Goal: Task Accomplishment & Management: Manage account settings

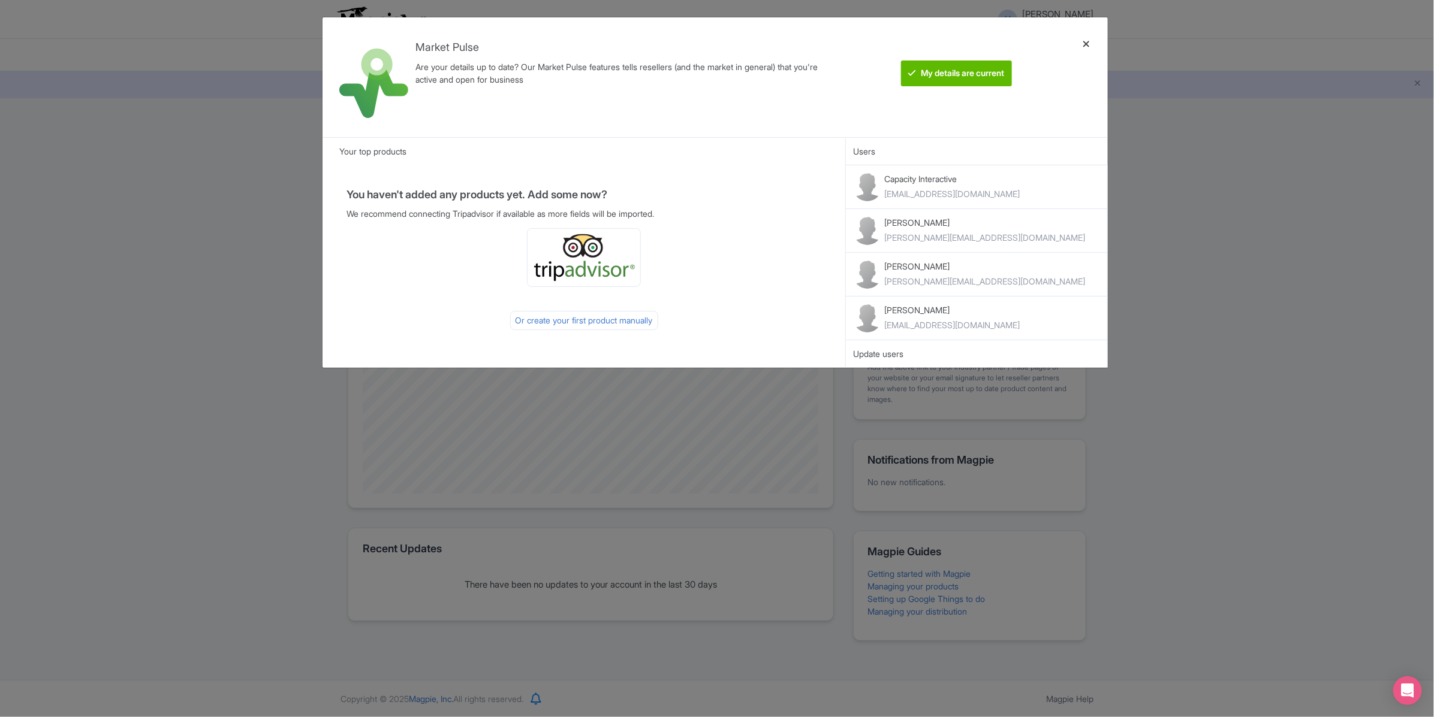
drag, startPoint x: 0, startPoint y: 0, endPoint x: 1094, endPoint y: 46, distance: 1094.8
click at [1094, 46] on div at bounding box center [1086, 77] width 29 height 101
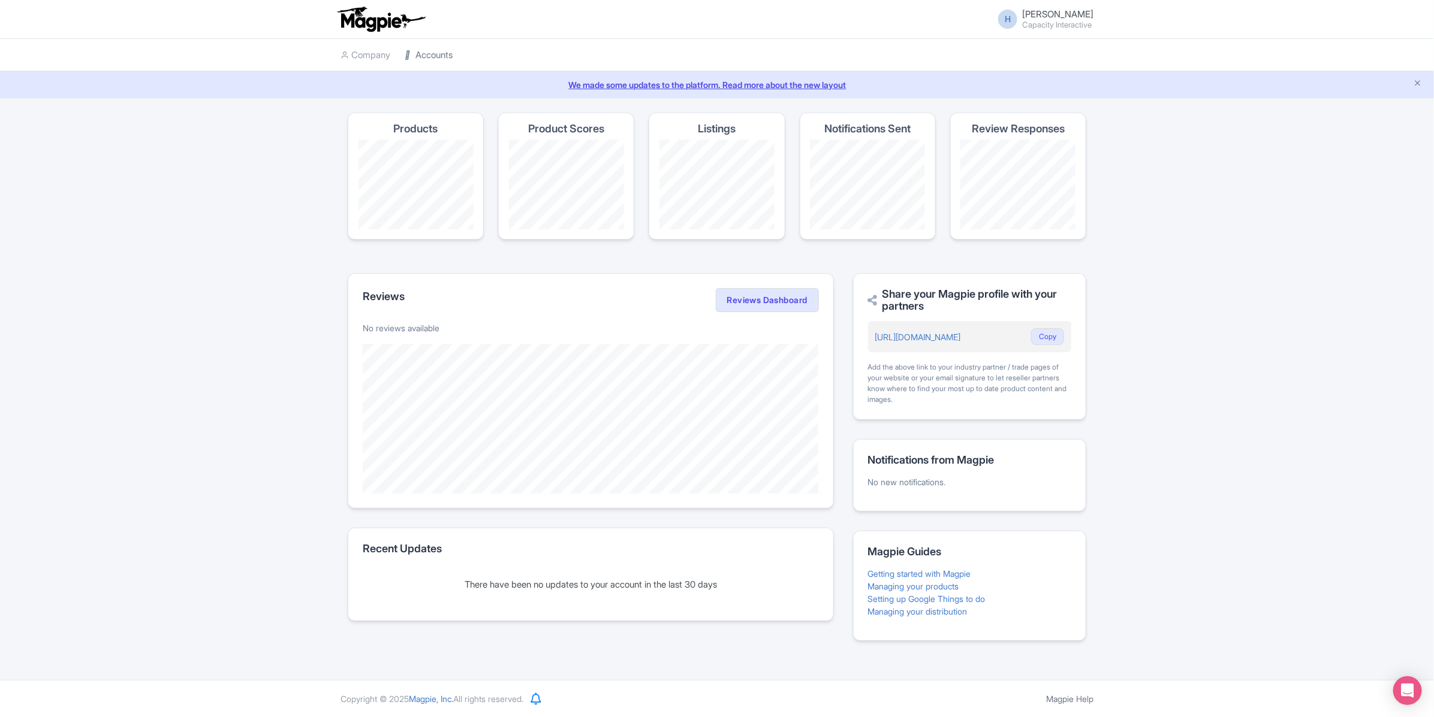
click at [433, 65] on link "Accounts" at bounding box center [429, 55] width 48 height 33
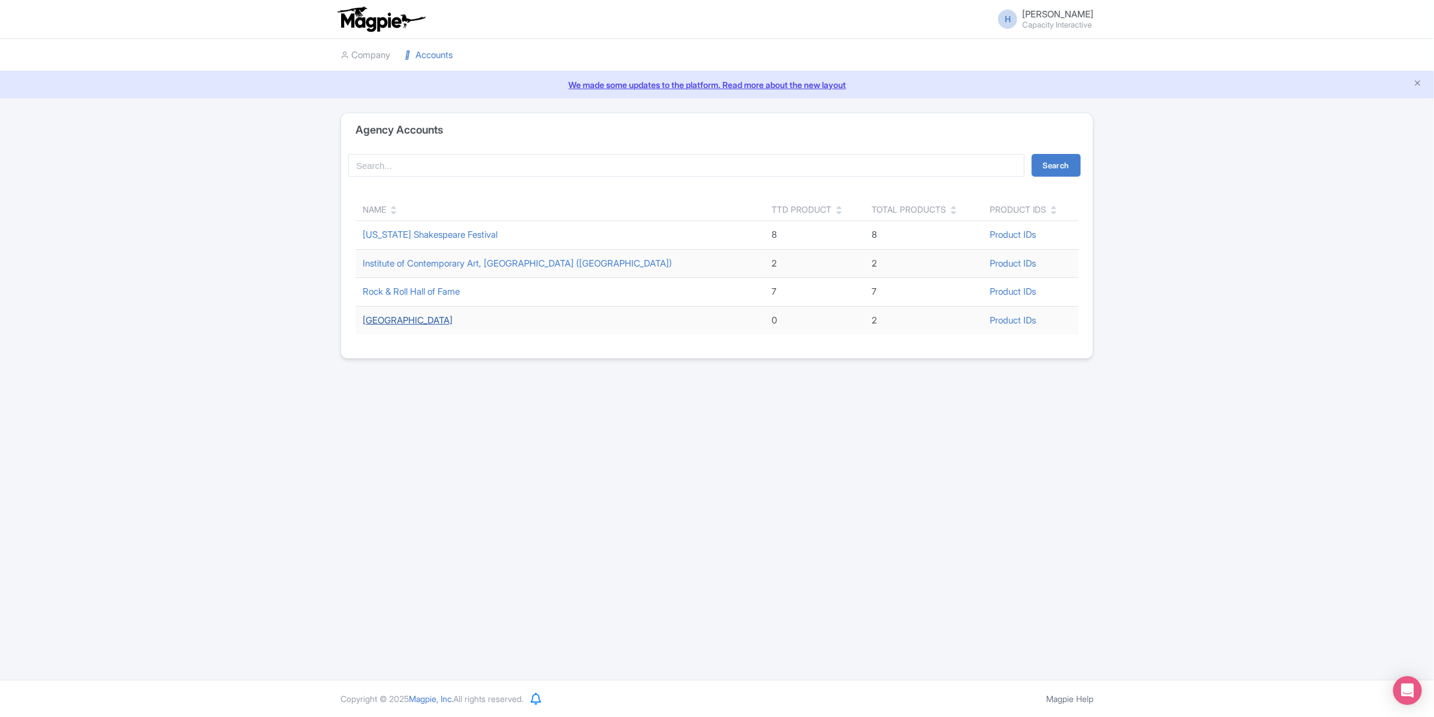
click at [395, 324] on link "Park Avenue Armory" at bounding box center [408, 320] width 90 height 11
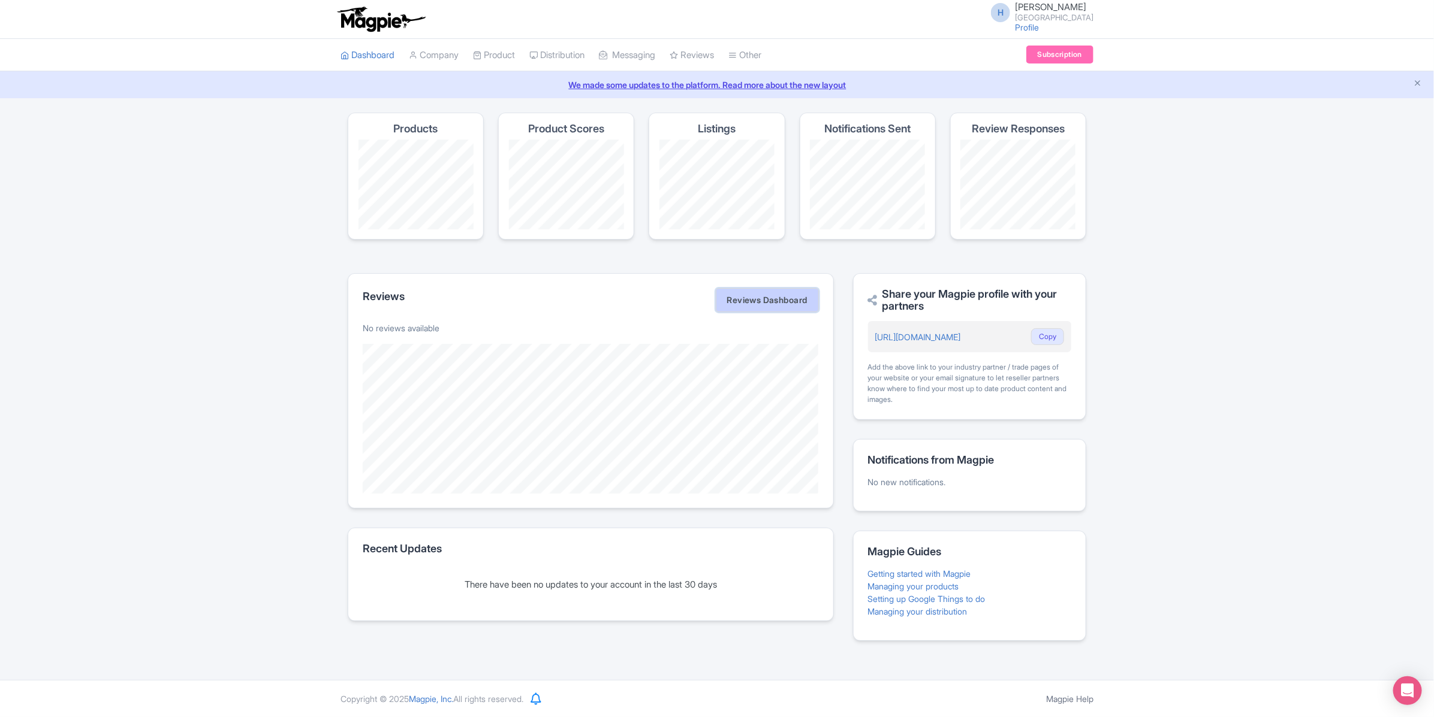
click at [779, 304] on link "Reviews Dashboard" at bounding box center [767, 300] width 103 height 24
click at [503, 53] on link "Product" at bounding box center [494, 55] width 42 height 33
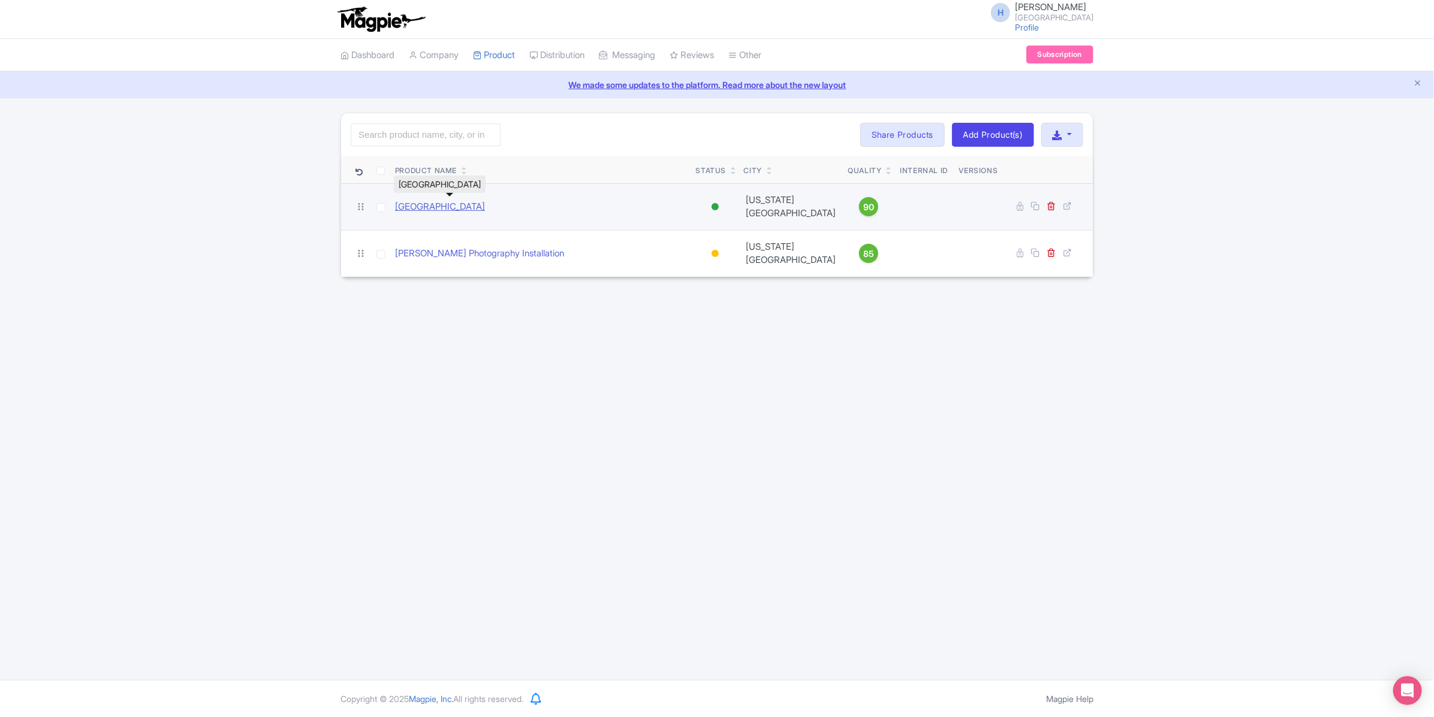
click at [443, 206] on link "[GEOGRAPHIC_DATA]" at bounding box center [440, 207] width 90 height 14
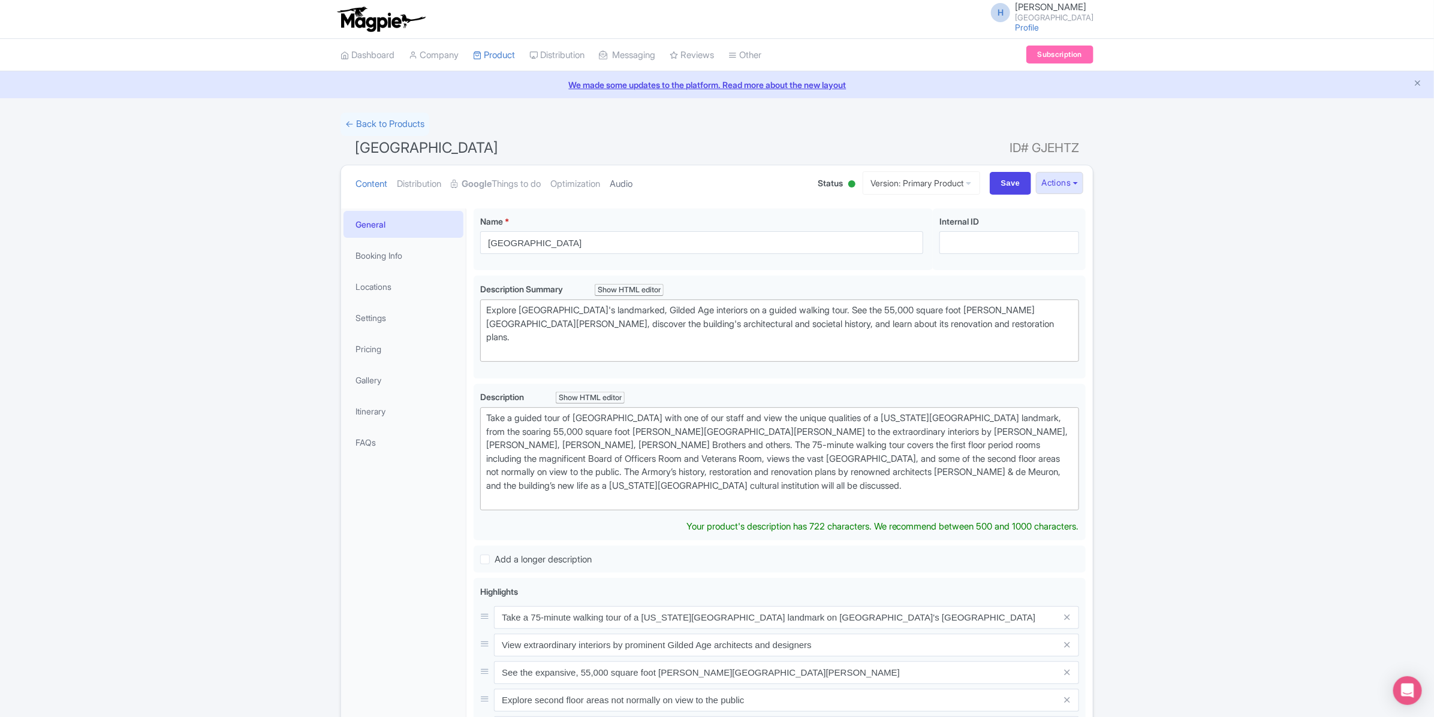
click at [631, 184] on link "Audio" at bounding box center [621, 184] width 23 height 38
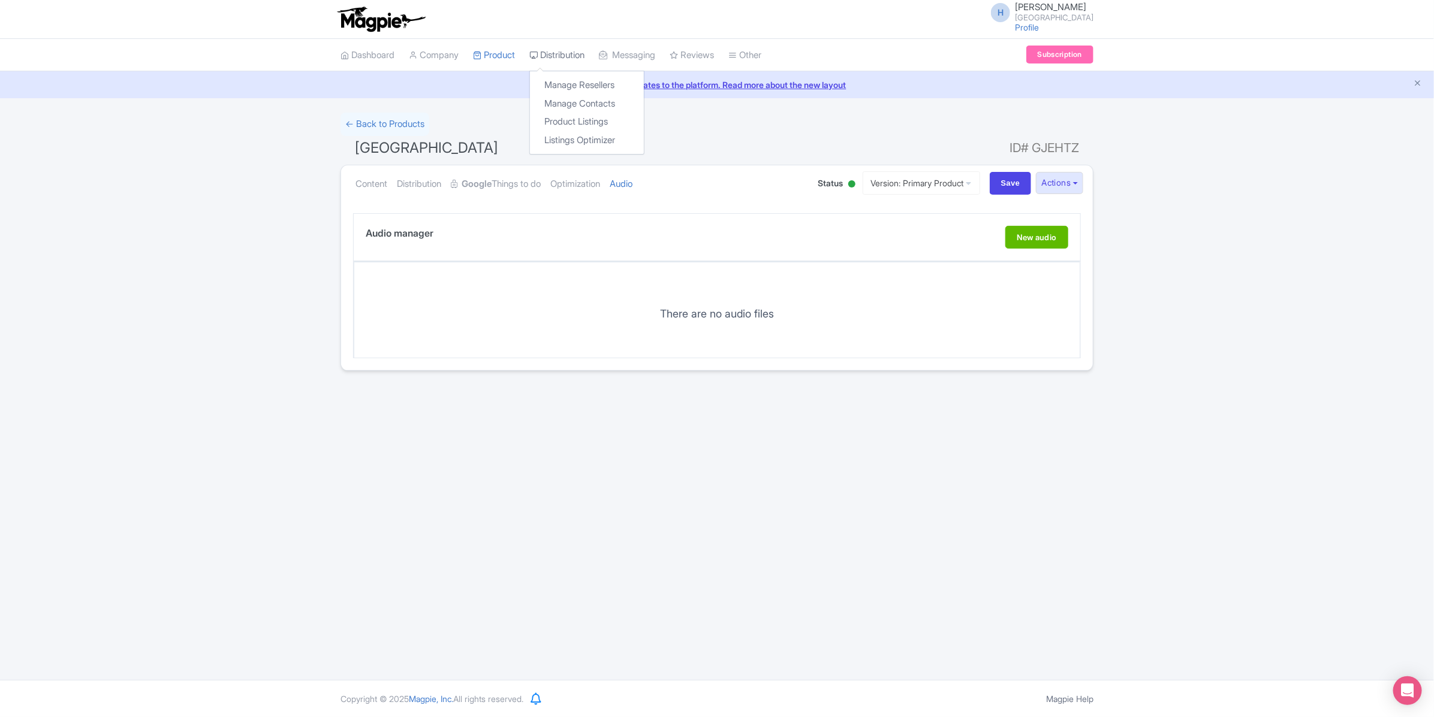
click at [584, 57] on link "Distribution" at bounding box center [556, 55] width 55 height 33
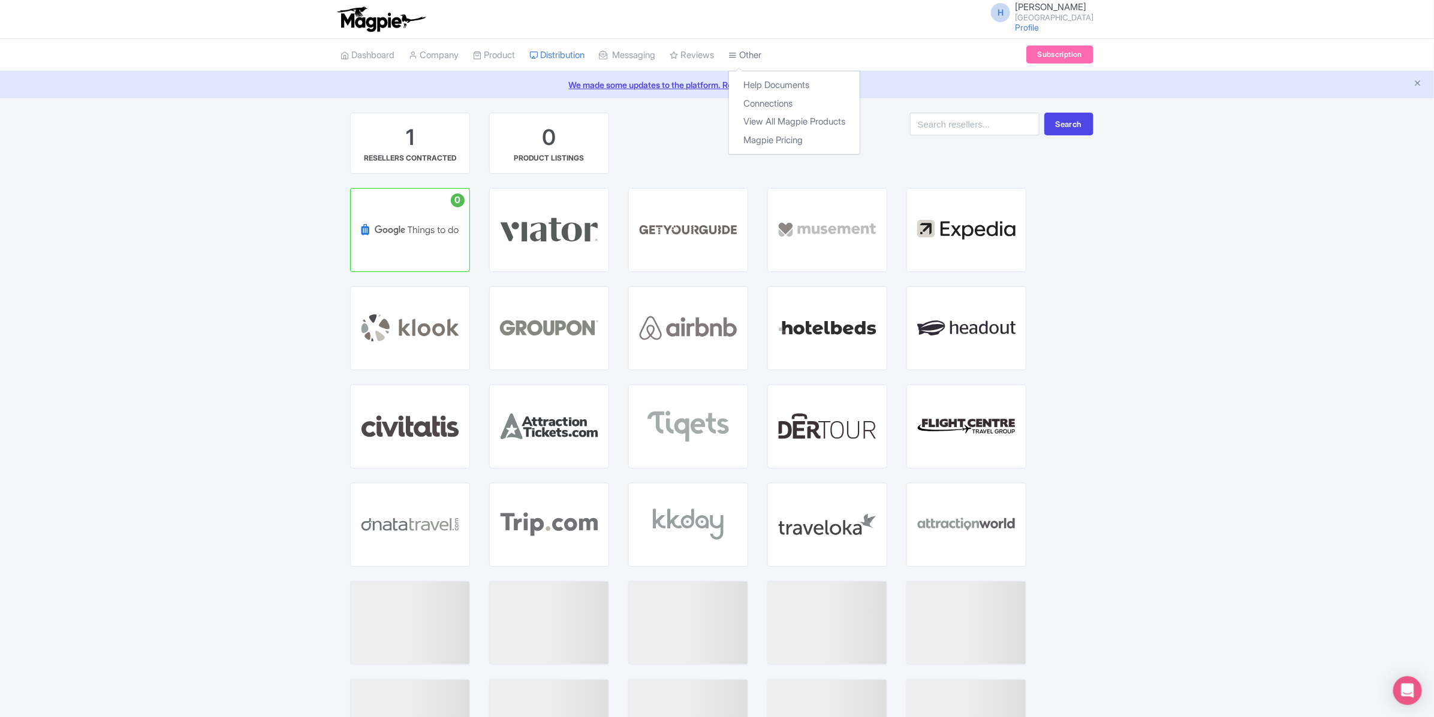
click at [761, 58] on link "Other" at bounding box center [744, 55] width 33 height 33
click at [351, 50] on link "Dashboard" at bounding box center [367, 55] width 54 height 33
